Goal: Information Seeking & Learning: Learn about a topic

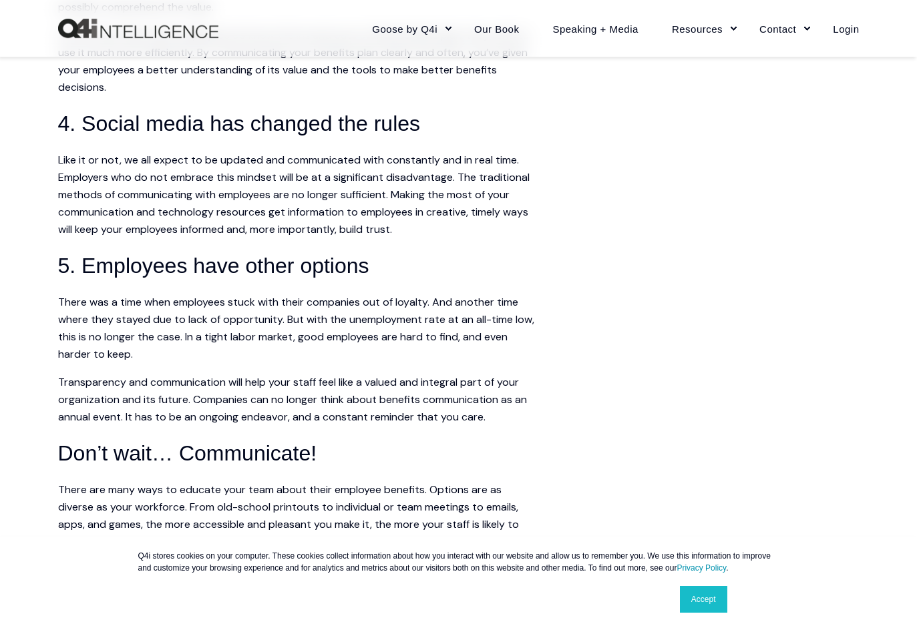
scroll to position [926, 0]
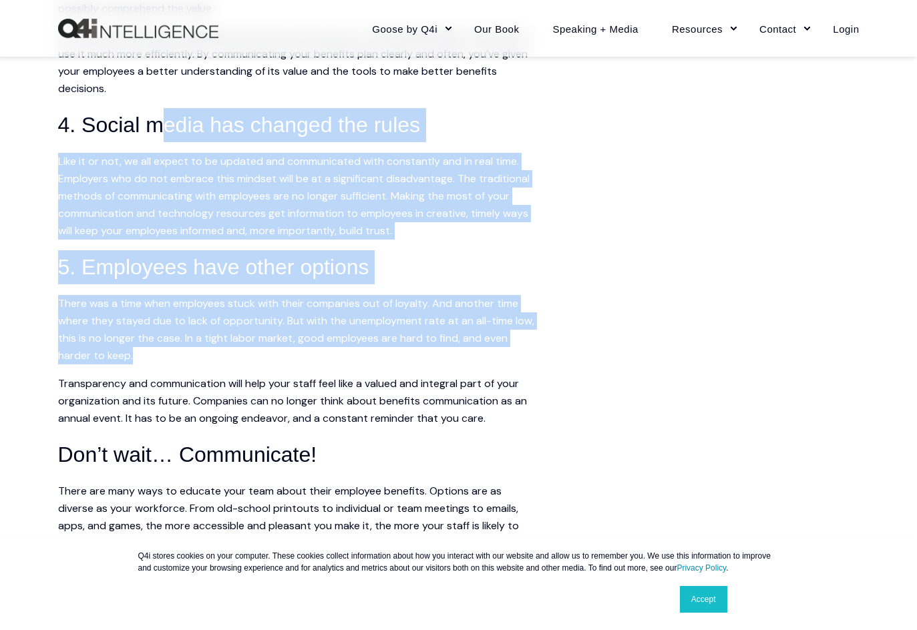
drag, startPoint x: 171, startPoint y: 162, endPoint x: 208, endPoint y: 357, distance: 197.9
click at [208, 357] on span "Communication is definitely more art than science. And when it comes to employe…" at bounding box center [298, 183] width 481 height 1471
click at [208, 359] on p "There was a time when employees stuck with their companies out of loyalty. And …" at bounding box center [298, 329] width 481 height 69
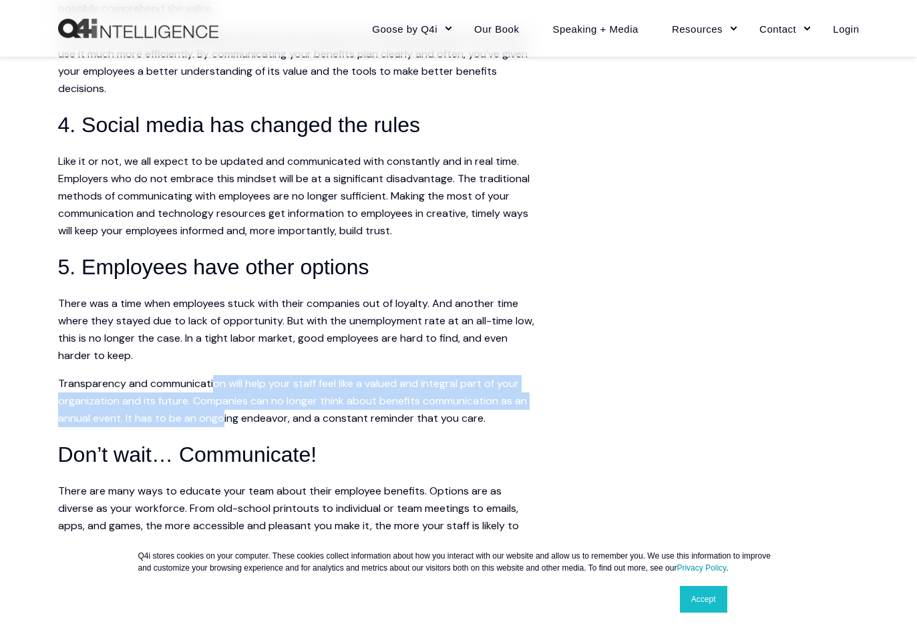
drag, startPoint x: 222, startPoint y: 427, endPoint x: 216, endPoint y: 388, distance: 39.8
click at [216, 389] on span "Communication is definitely more art than science. And when it comes to employe…" at bounding box center [298, 183] width 481 height 1471
click at [216, 388] on p "Transparency and communication will help your staff feel like a valued and inte…" at bounding box center [298, 401] width 481 height 52
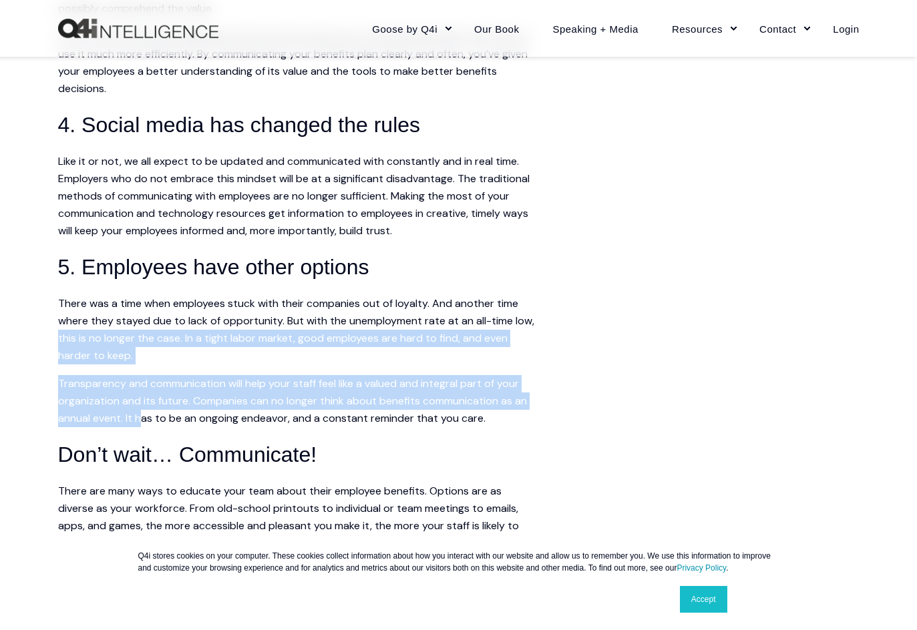
drag, startPoint x: 49, startPoint y: 343, endPoint x: 141, endPoint y: 422, distance: 121.7
click at [141, 422] on div "Skip to content Close Goose by Q4i Goose Platform Goose Pricing MORE™ Sales Tra…" at bounding box center [458, 224] width 917 height 2300
click at [141, 422] on p "Transparency and communication will help your staff feel like a valued and inte…" at bounding box center [298, 401] width 481 height 52
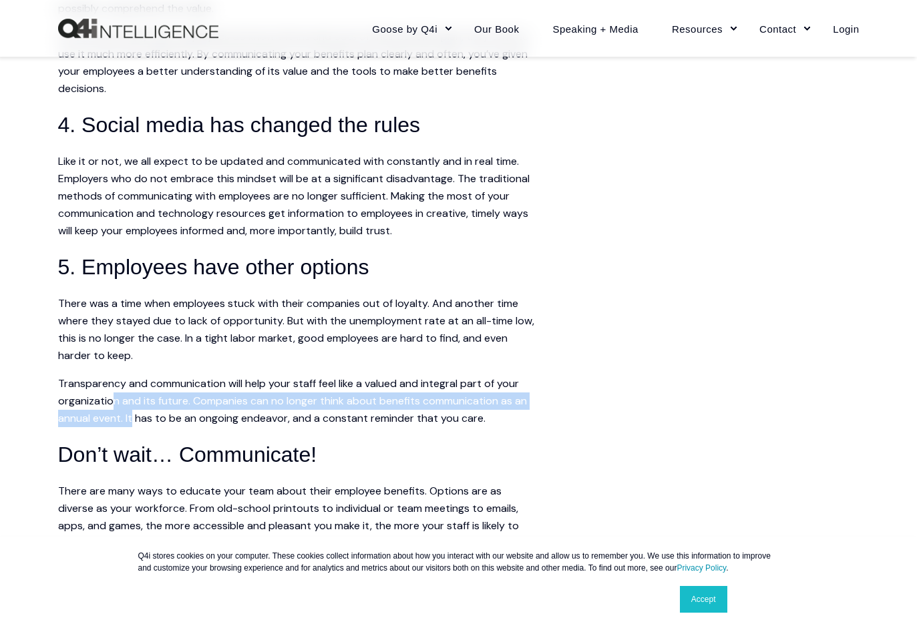
drag, startPoint x: 115, startPoint y: 394, endPoint x: 132, endPoint y: 426, distance: 36.1
click at [132, 426] on p "Transparency and communication will help your staff feel like a valued and inte…" at bounding box center [298, 401] width 481 height 52
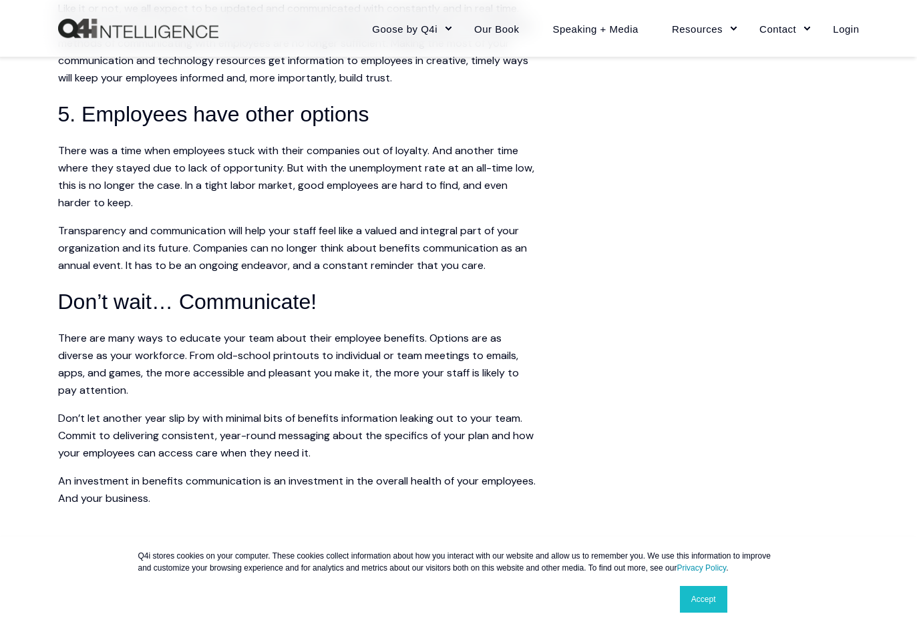
scroll to position [1126, 0]
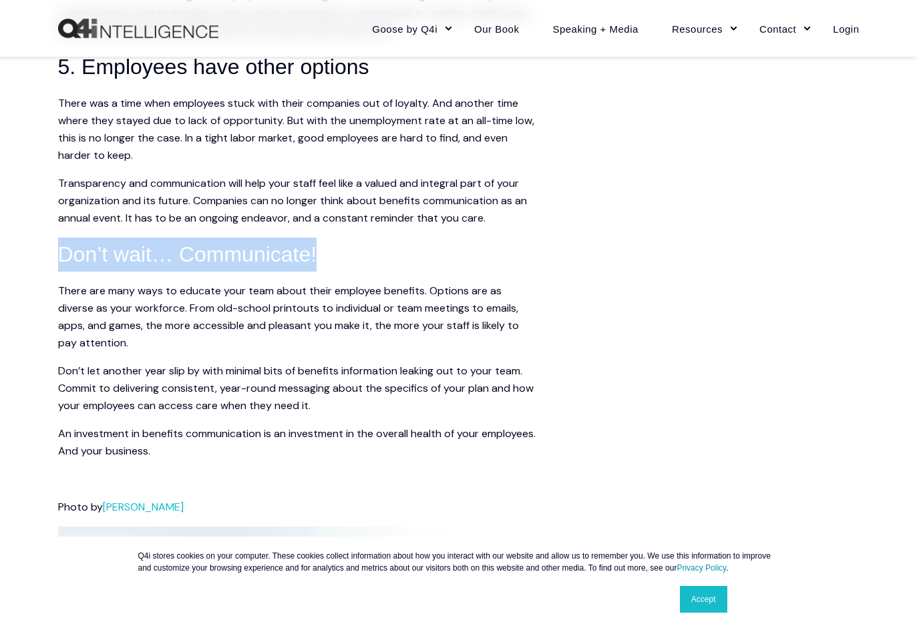
drag, startPoint x: 39, startPoint y: 250, endPoint x: 331, endPoint y: 251, distance: 291.8
click at [331, 251] on div "Skip to content Close Goose by Q4i Goose Platform Goose Pricing MORE™ Sales Tra…" at bounding box center [458, 24] width 917 height 2300
click at [331, 251] on h3 "Don’t wait… Communicate!" at bounding box center [298, 255] width 481 height 34
drag, startPoint x: 331, startPoint y: 251, endPoint x: 71, endPoint y: 240, distance: 260.6
click at [72, 240] on h3 "Don’t wait… Communicate!" at bounding box center [298, 255] width 481 height 34
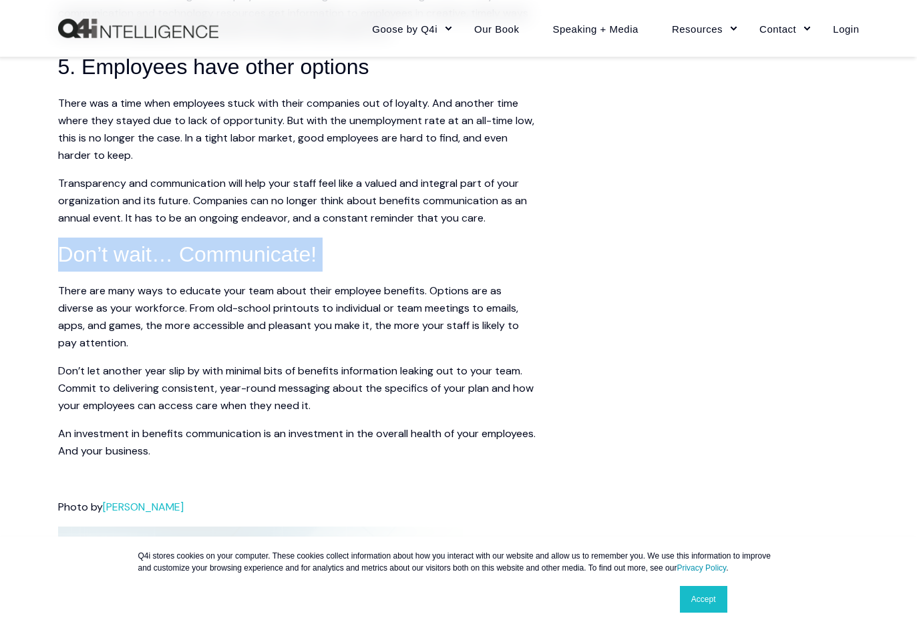
click at [71, 240] on h3 "Don’t wait… Communicate!" at bounding box center [298, 255] width 481 height 34
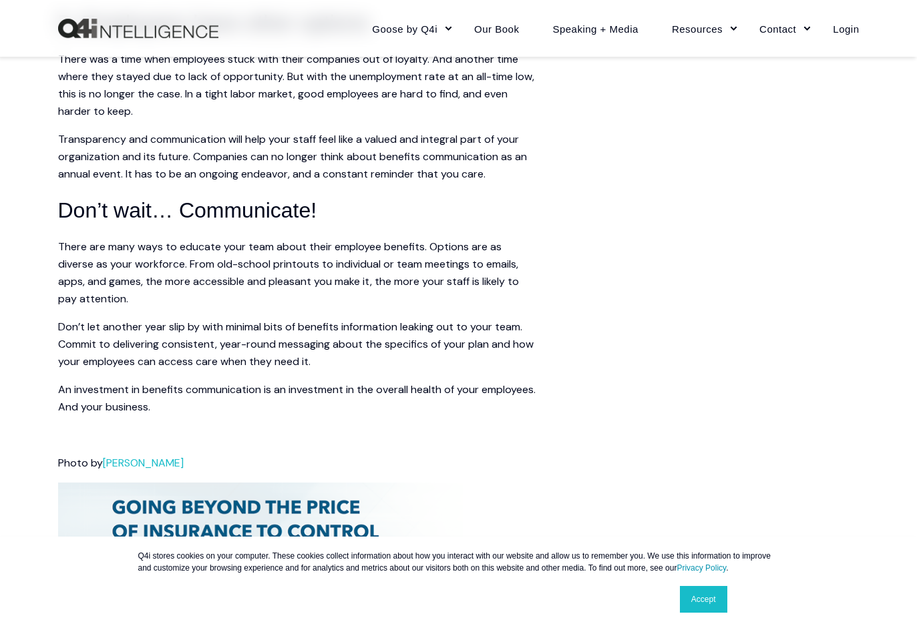
scroll to position [1193, 0]
